Goal: Go to known website: Access a specific website the user already knows

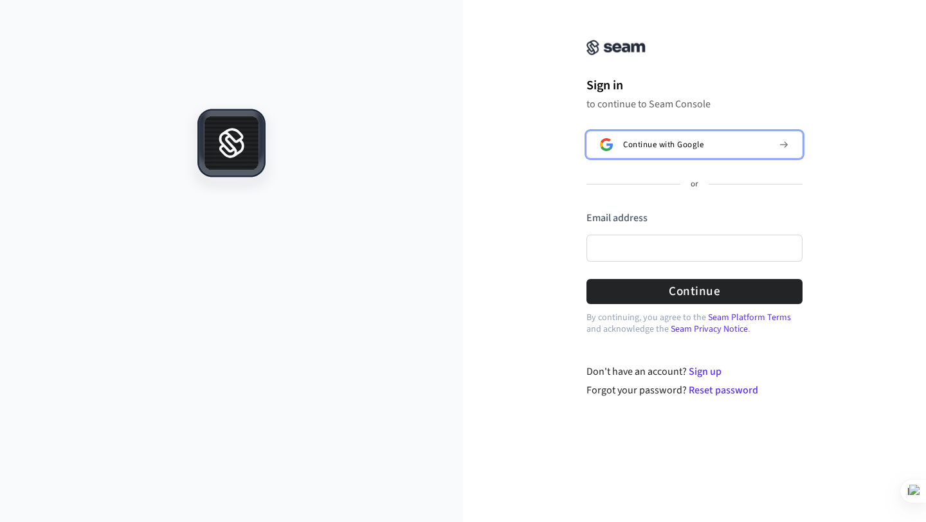
click at [623, 142] on button "Continue with Google" at bounding box center [695, 144] width 216 height 27
